Goal: Book appointment/travel/reservation

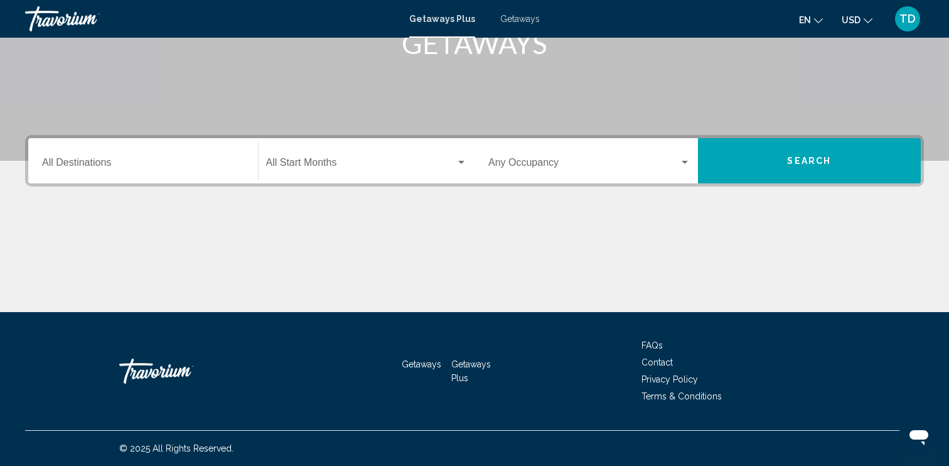
scroll to position [214, 0]
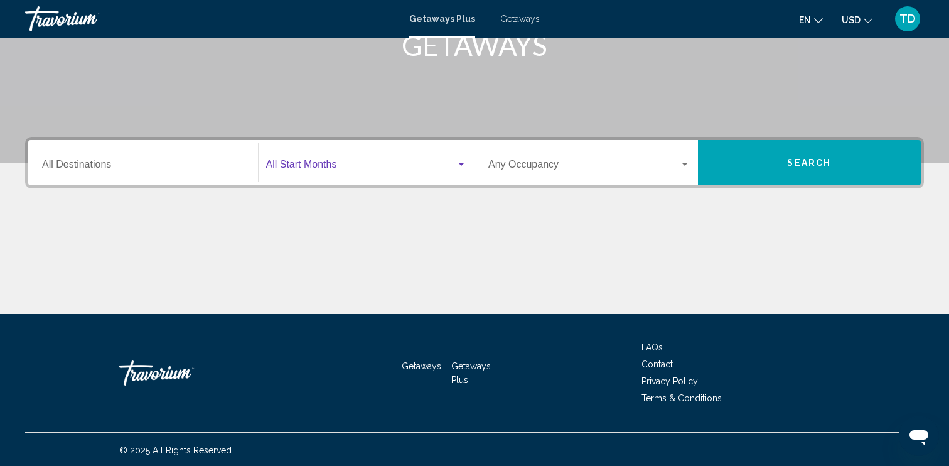
click at [375, 162] on span "Search widget" at bounding box center [361, 166] width 190 height 11
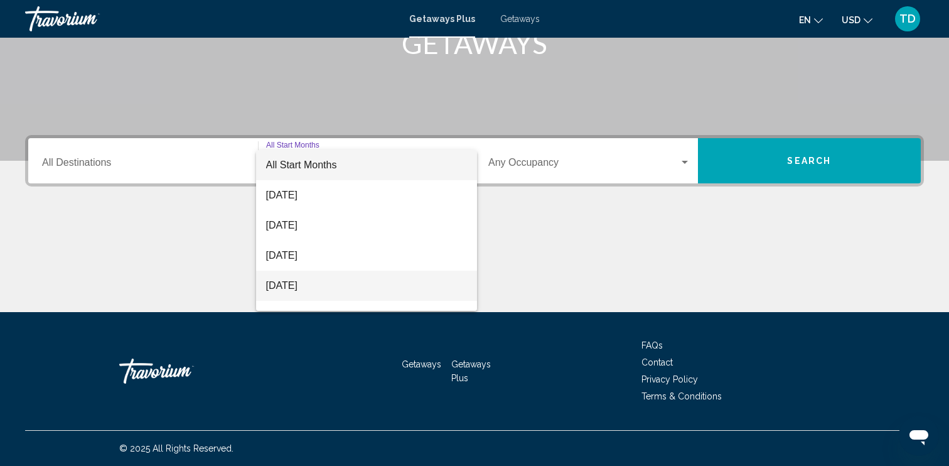
click at [317, 283] on span "[DATE]" at bounding box center [366, 285] width 201 height 30
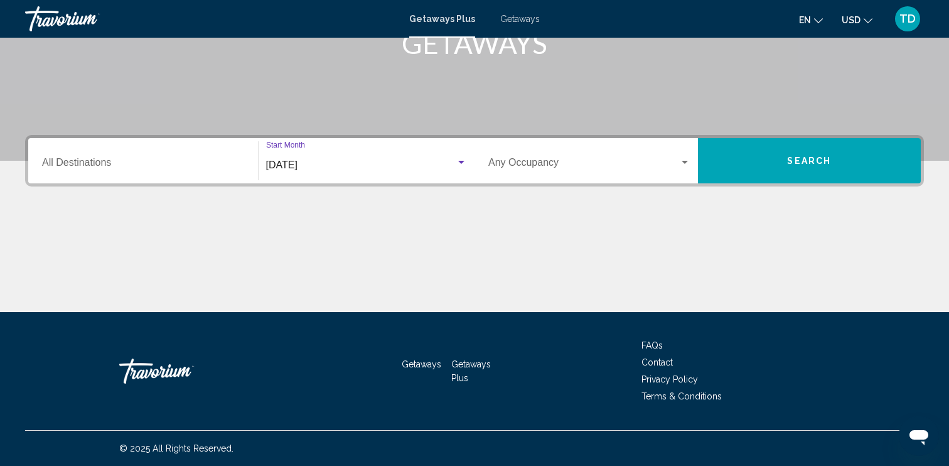
click at [568, 171] on div "Occupancy Any Occupancy" at bounding box center [589, 161] width 202 height 40
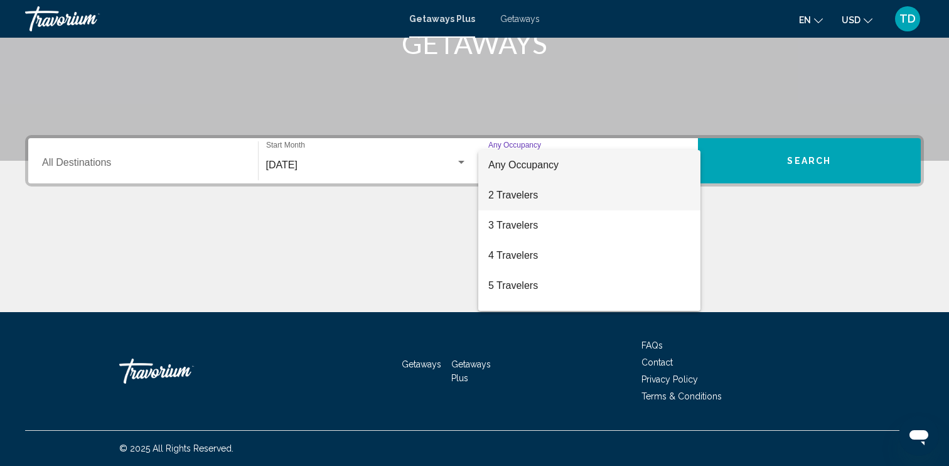
click at [548, 191] on span "2 Travelers" at bounding box center [589, 195] width 202 height 30
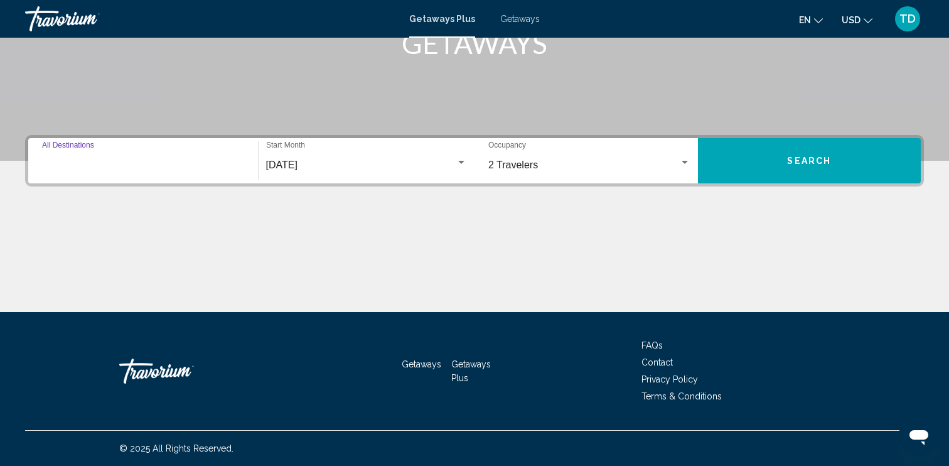
click at [218, 161] on input "Destination All Destinations" at bounding box center [143, 164] width 202 height 11
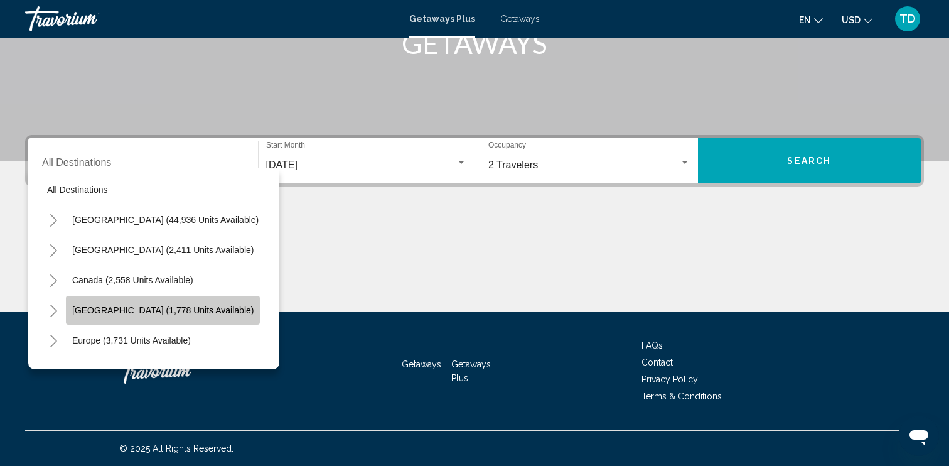
click at [189, 311] on span "[GEOGRAPHIC_DATA] (1,778 units available)" at bounding box center [162, 310] width 181 height 10
type input "**********"
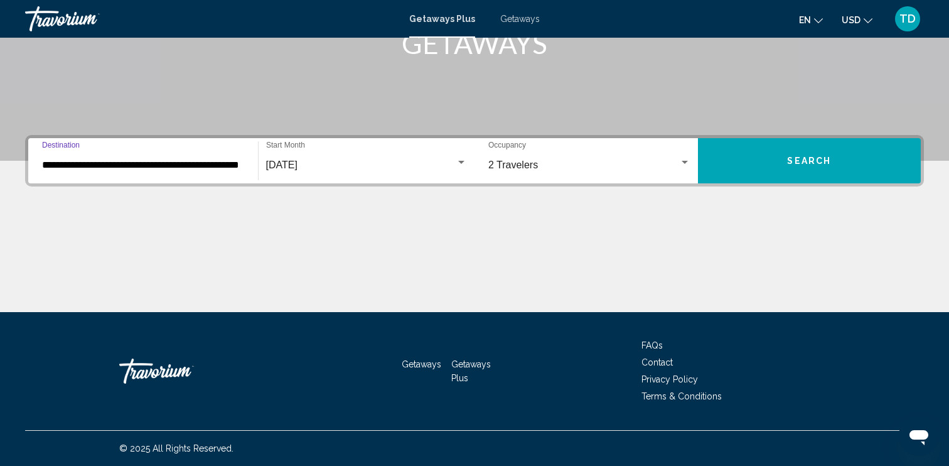
click at [795, 176] on button "Search" at bounding box center [809, 160] width 223 height 45
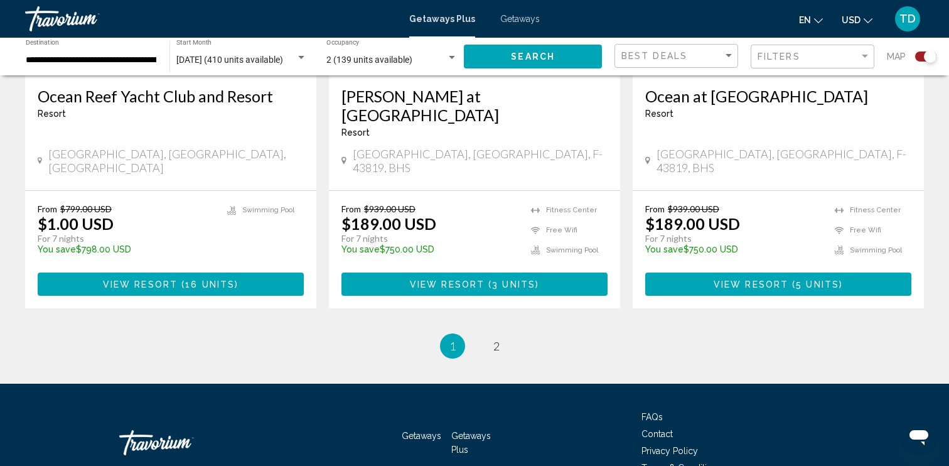
scroll to position [1986, 0]
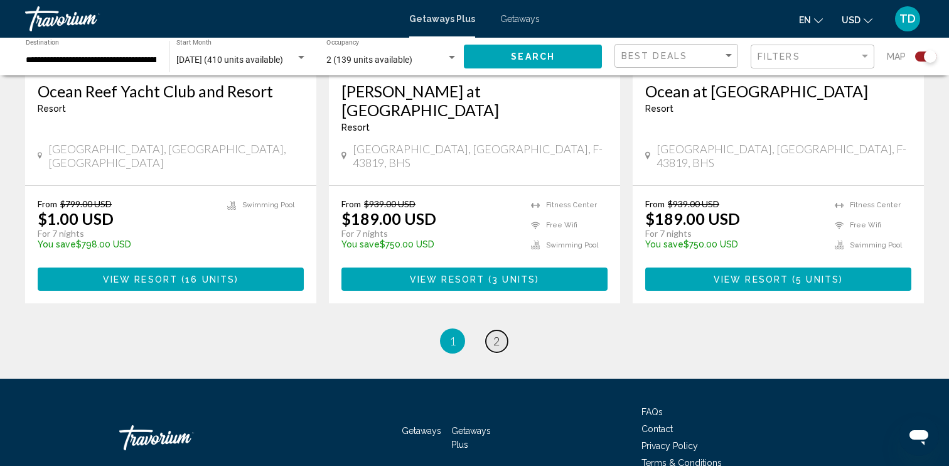
click at [497, 334] on span "2" at bounding box center [496, 341] width 6 height 14
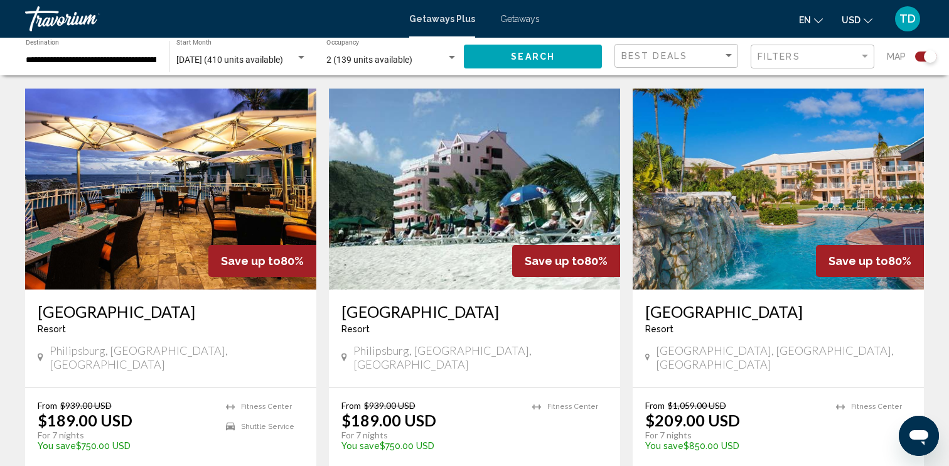
scroll to position [431, 0]
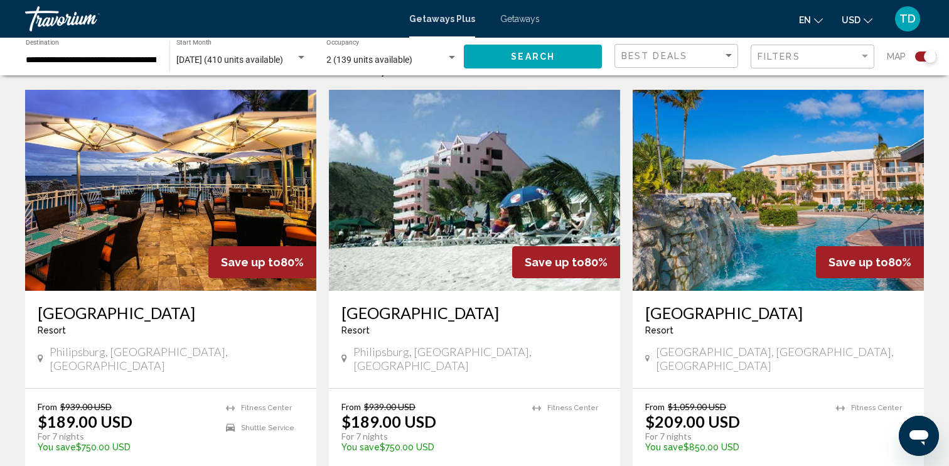
click at [205, 212] on img "Main content" at bounding box center [170, 190] width 291 height 201
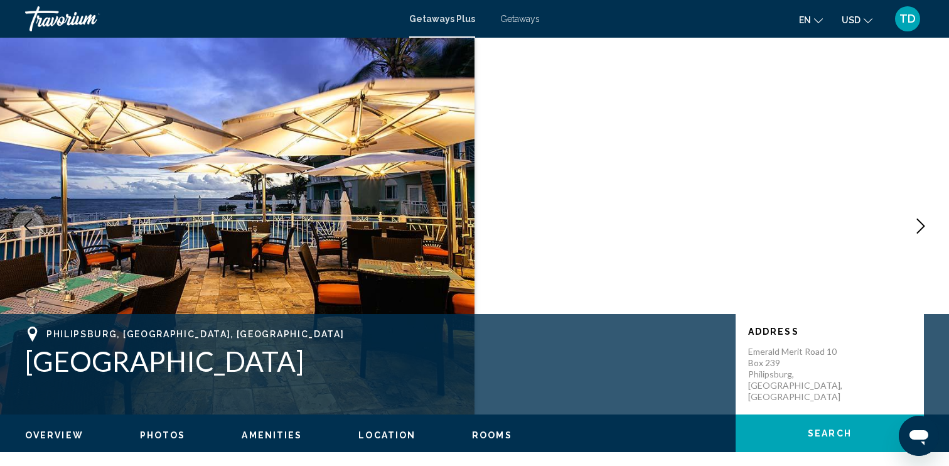
click at [917, 228] on icon "Next image" at bounding box center [920, 225] width 15 height 15
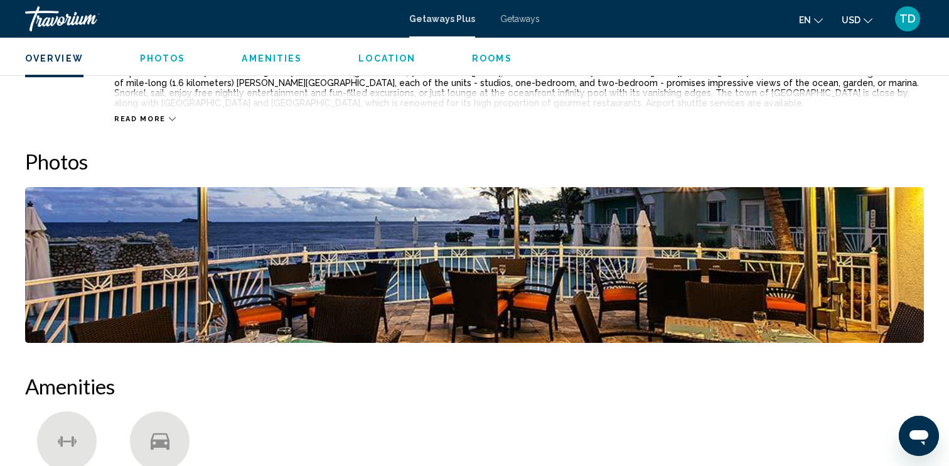
scroll to position [316, 0]
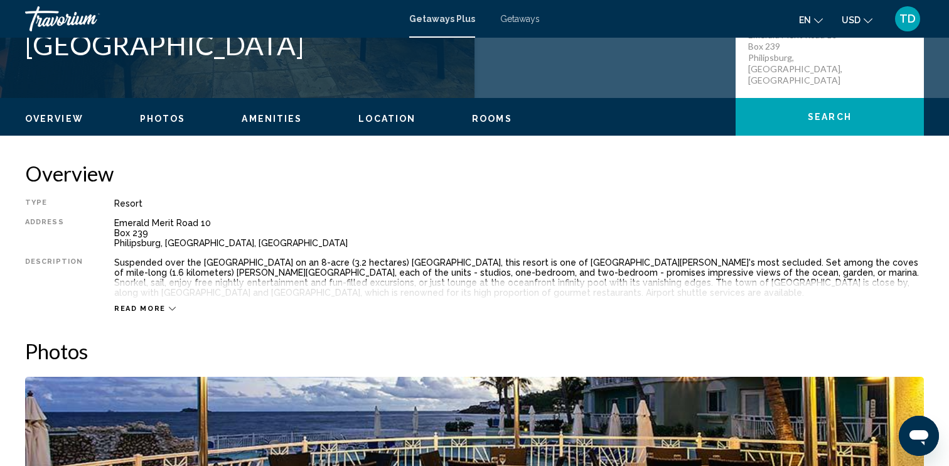
click at [144, 307] on span "Read more" at bounding box center [139, 308] width 51 height 8
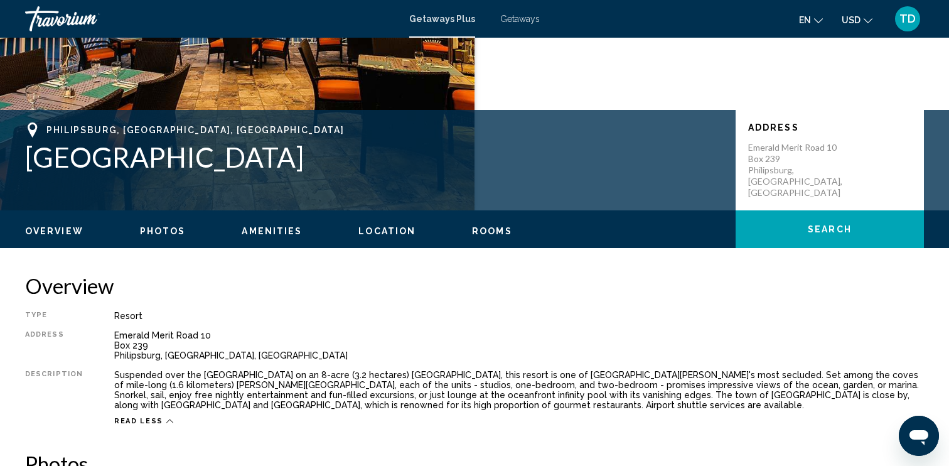
scroll to position [0, 0]
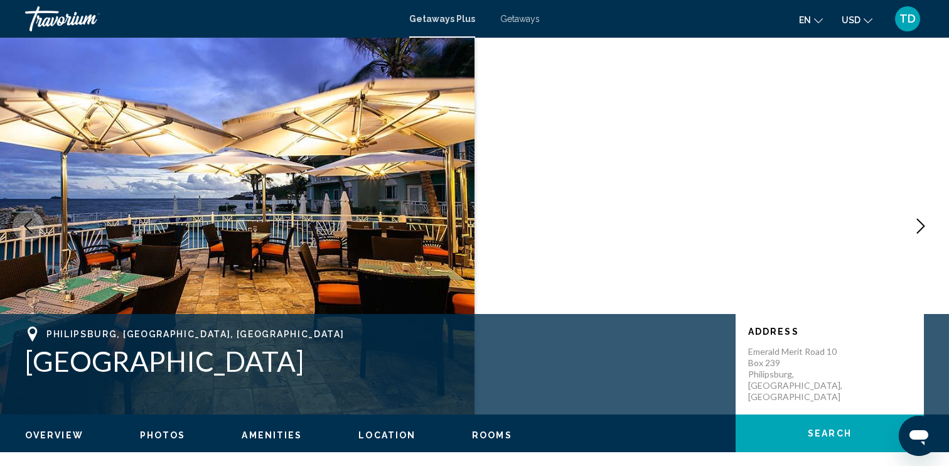
click at [512, 21] on span "Getaways" at bounding box center [520, 19] width 40 height 10
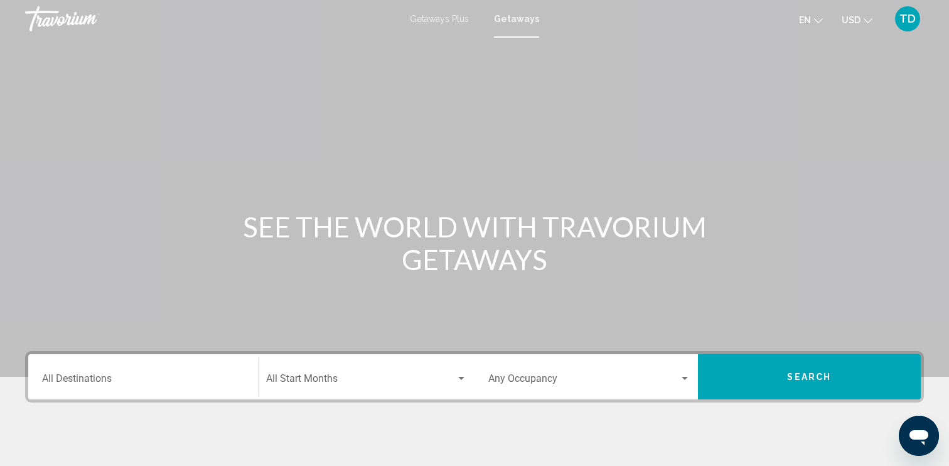
click at [448, 18] on span "Getaways Plus" at bounding box center [439, 19] width 59 height 10
click at [519, 14] on span "Getaways" at bounding box center [520, 19] width 40 height 10
click at [448, 18] on span "Getaways Plus" at bounding box center [439, 19] width 59 height 10
